Goal: Task Accomplishment & Management: Use online tool/utility

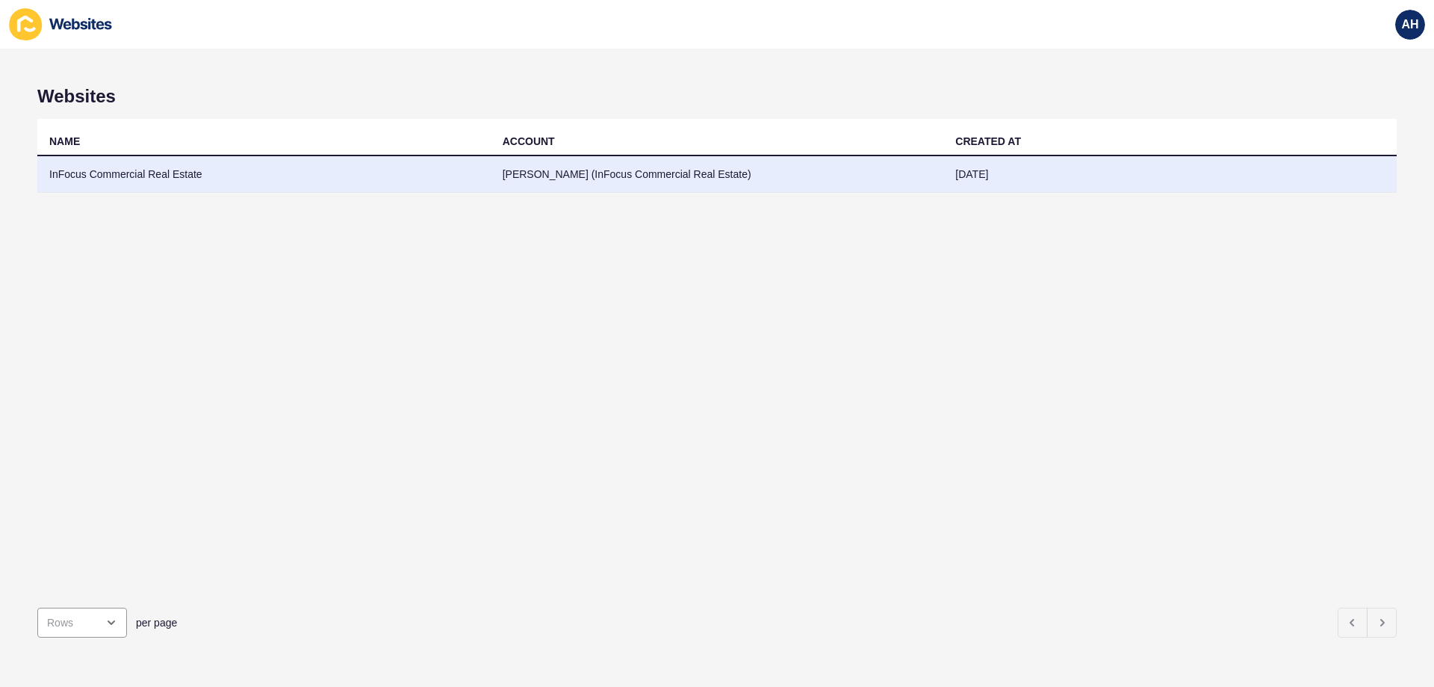
click at [422, 174] on td "InFocus Commercial Real Estate" at bounding box center [263, 174] width 453 height 37
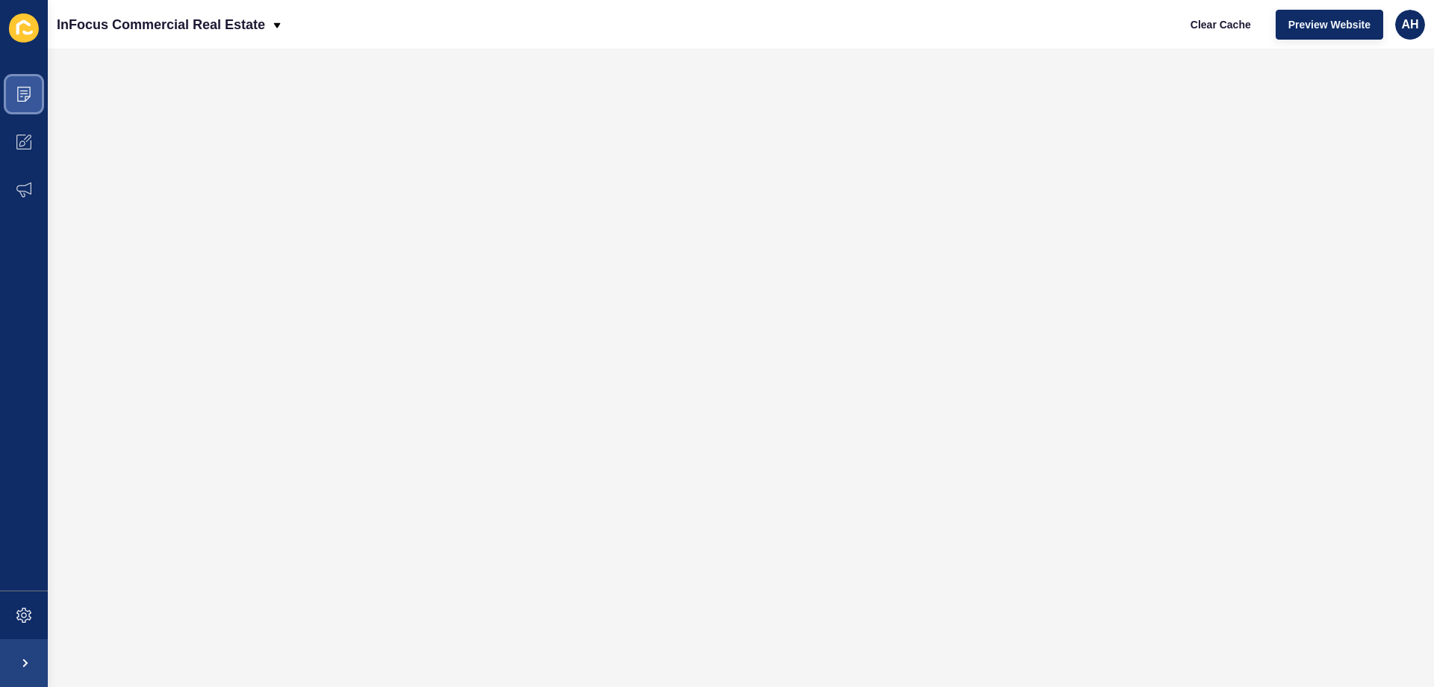
click at [19, 98] on icon at bounding box center [23, 94] width 15 height 15
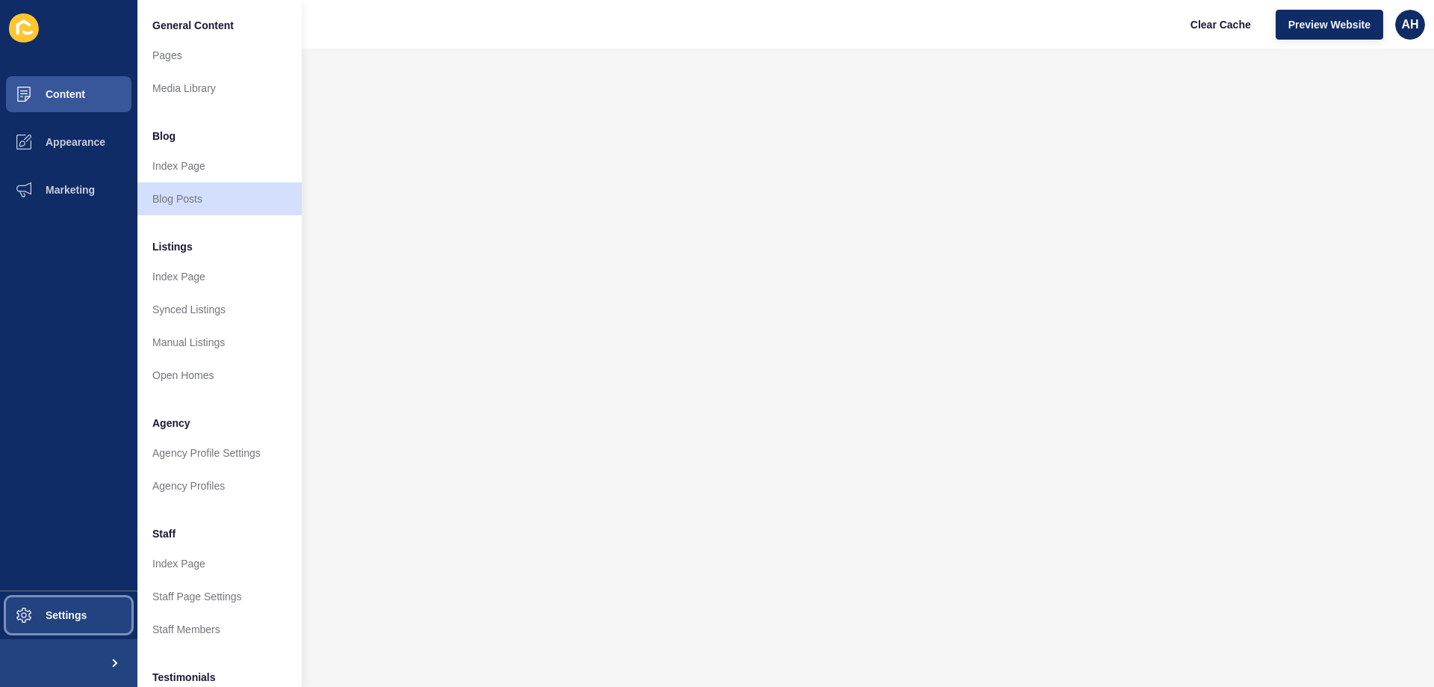
click at [73, 598] on button "Settings" at bounding box center [68, 615] width 137 height 48
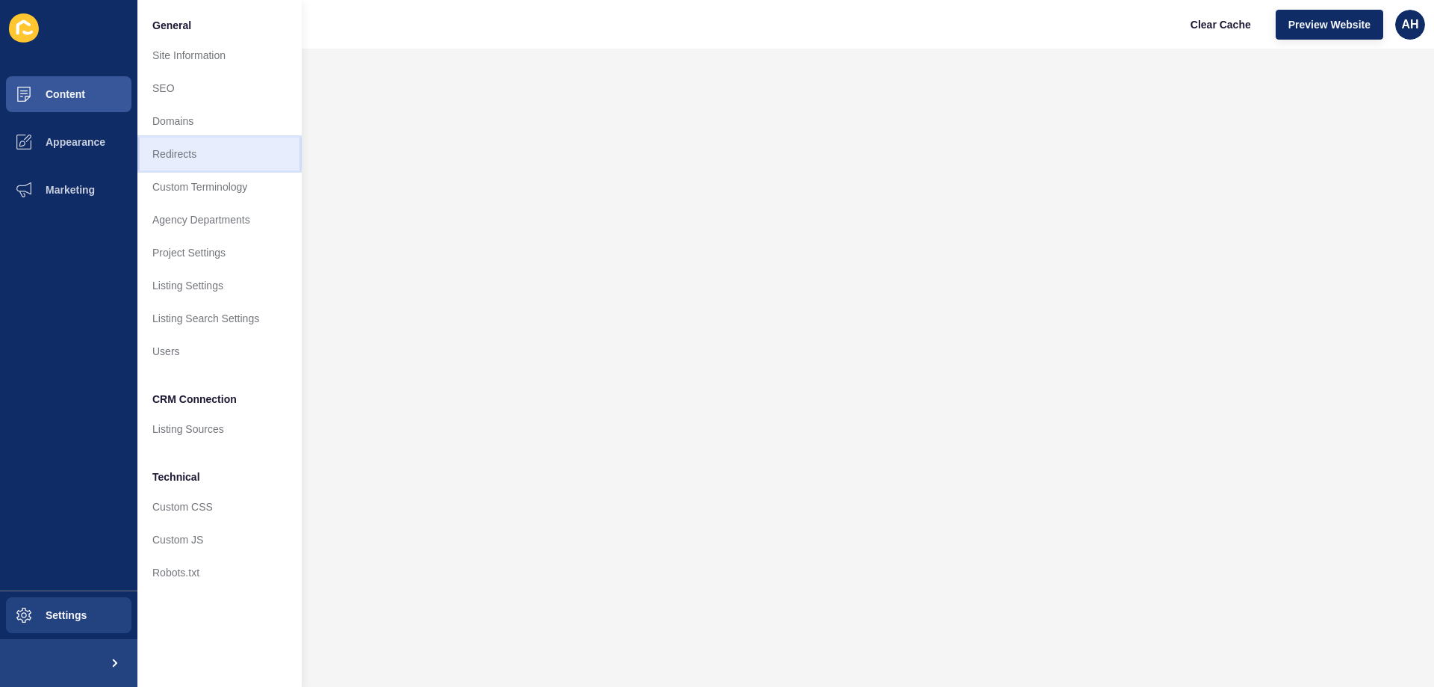
click at [202, 150] on link "Redirects" at bounding box center [219, 153] width 164 height 33
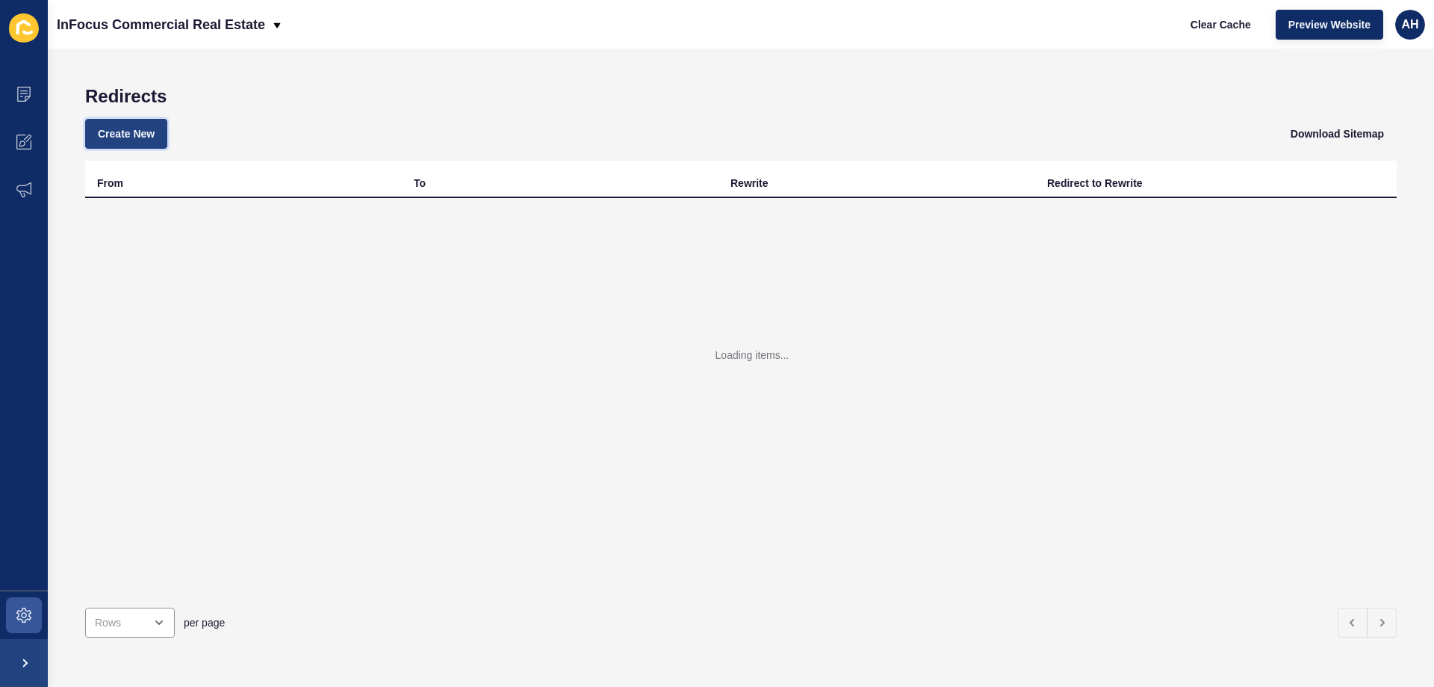
click at [134, 124] on button "Create New" at bounding box center [126, 134] width 82 height 30
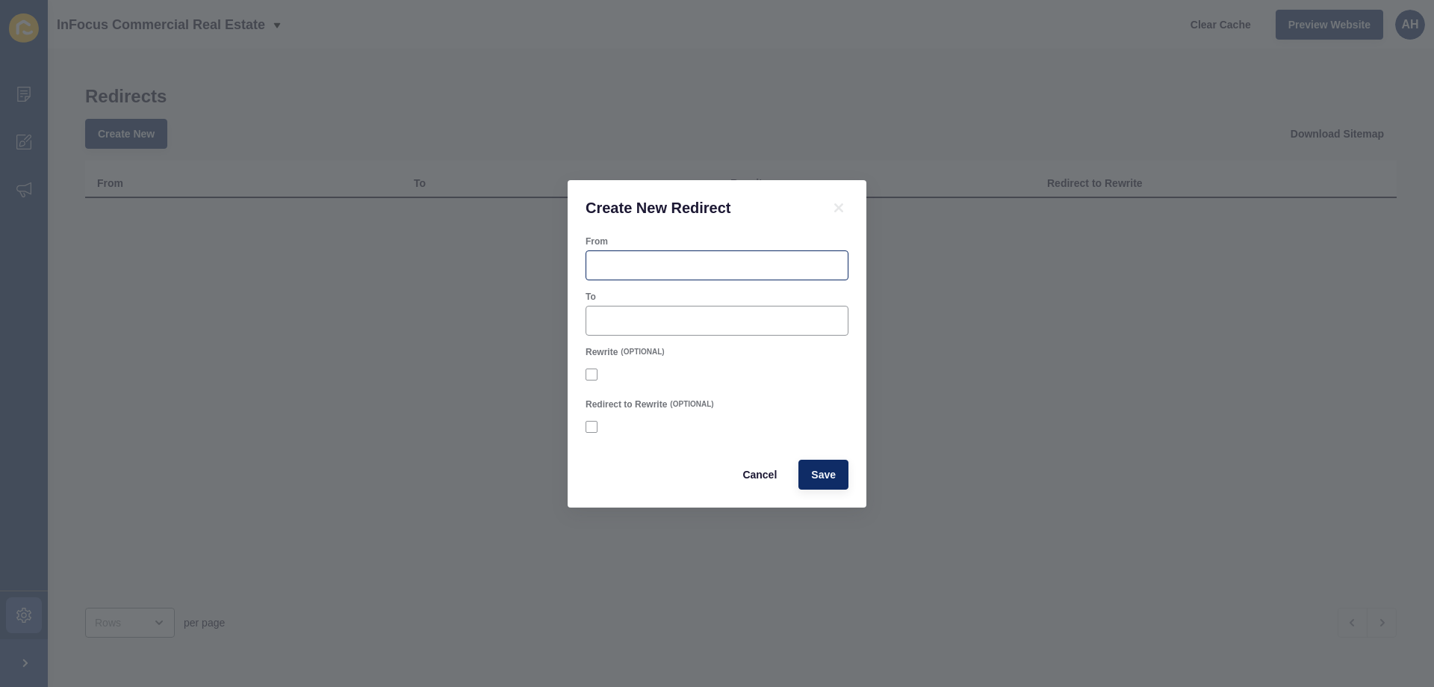
click at [646, 255] on div at bounding box center [717, 265] width 263 height 30
paste input "4737575"
click at [603, 268] on input "/ 4737575" at bounding box center [717, 265] width 244 height 15
type input "/4737575"
click at [704, 316] on input "To" at bounding box center [717, 320] width 244 height 15
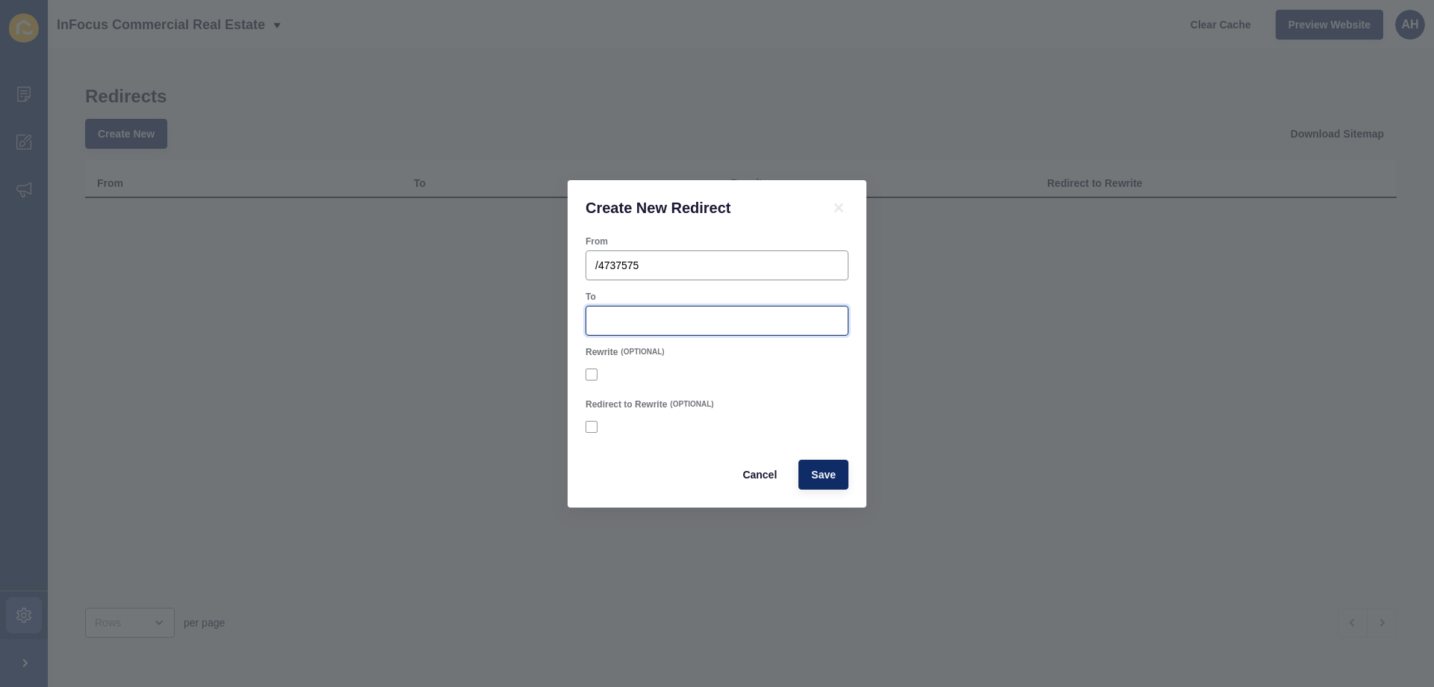
type input "v"
paste input "/listings/commercial_rental-R2-4737575-[GEOGRAPHIC_DATA]"
type input "/listings/commercial_rental-R2-4737575-[GEOGRAPHIC_DATA]"
click at [823, 475] on span "Save" at bounding box center [823, 474] width 25 height 15
